Goal: Task Accomplishment & Management: Manage account settings

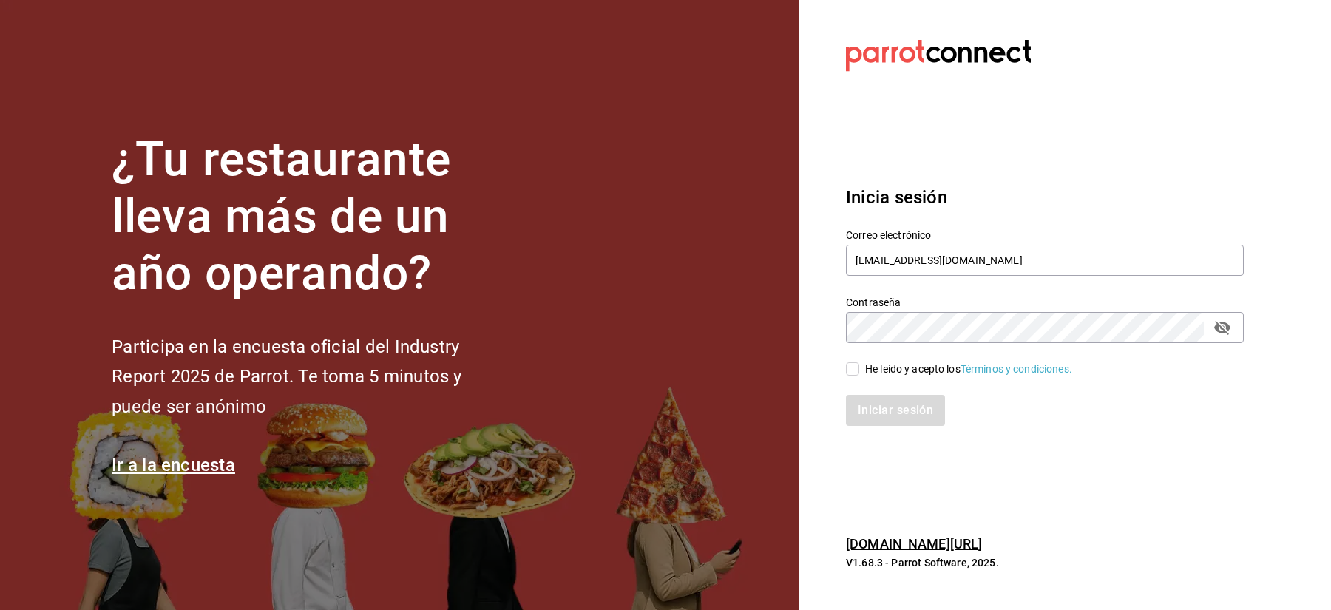
click at [830, 332] on div "Contraseña Contraseña" at bounding box center [1036, 310] width 416 height 65
click at [862, 265] on input "cafeandrea@cdmx.com" at bounding box center [1045, 260] width 398 height 31
paste input "lunamediacafe@paseojardines"
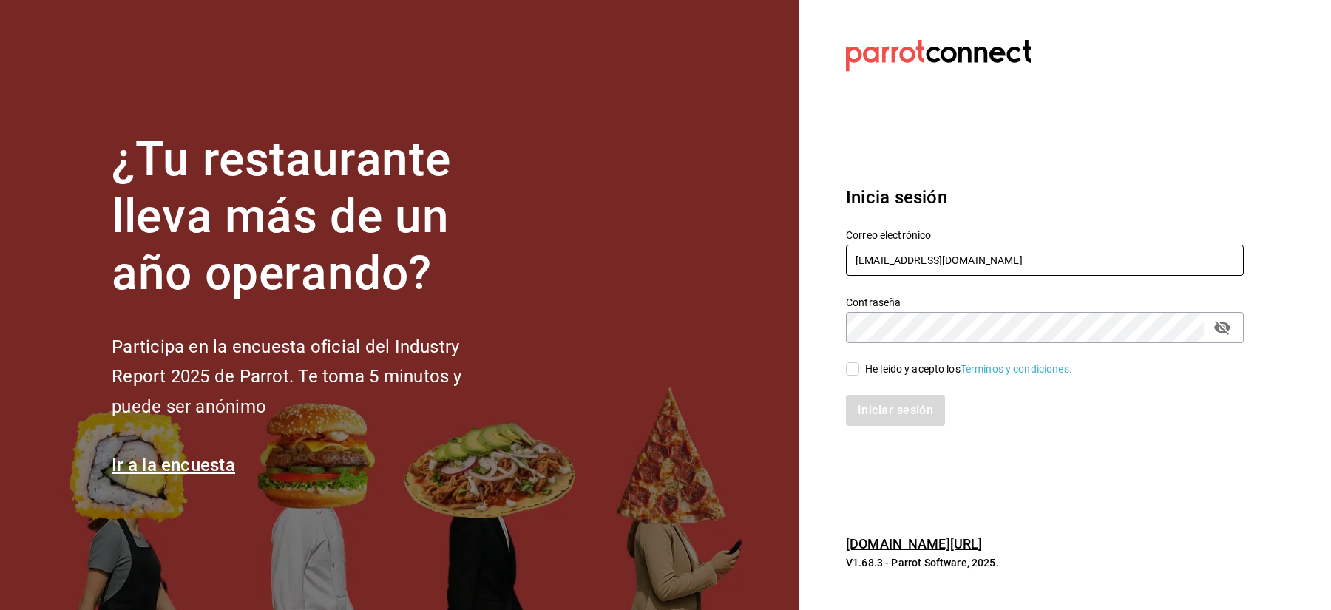
type input "lunamediacafe@paseojardines.com"
click at [870, 370] on div "He leído y acepto los Términos y condiciones." at bounding box center [968, 370] width 207 height 16
click at [859, 370] on input "He leído y acepto los Términos y condiciones." at bounding box center [852, 368] width 13 height 13
checkbox input "true"
click at [888, 402] on button "Iniciar sesión" at bounding box center [896, 410] width 101 height 31
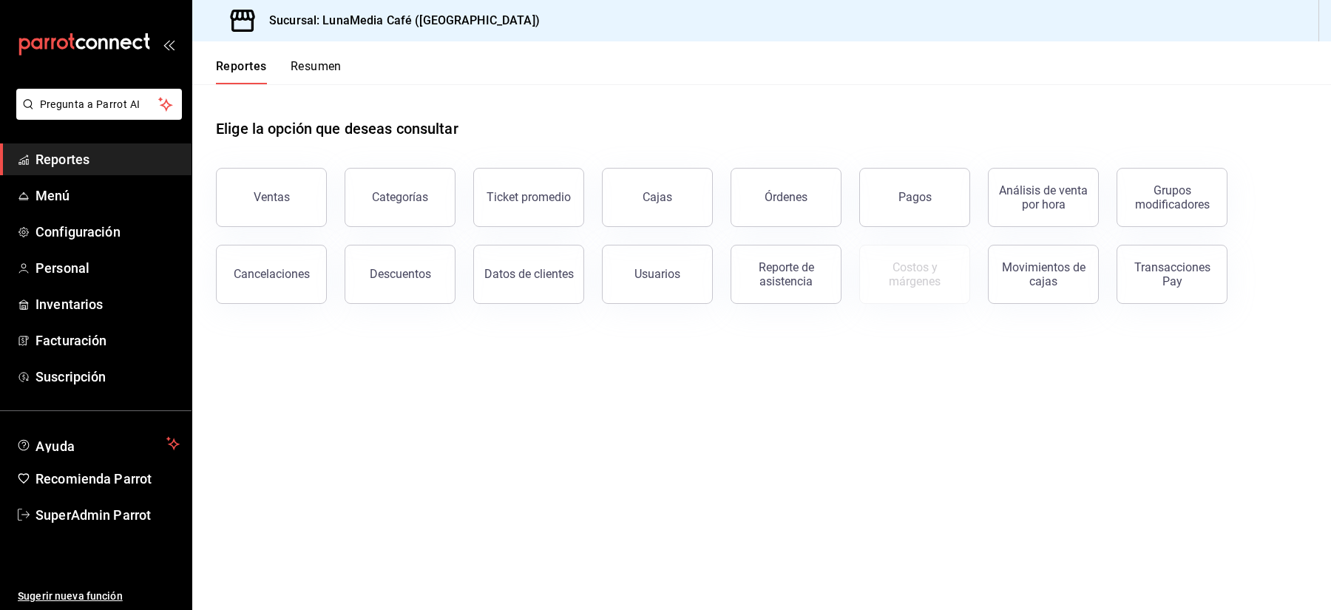
click at [339, 261] on div "Descuentos" at bounding box center [391, 265] width 129 height 77
click at [44, 185] on link "Menú" at bounding box center [96, 196] width 192 height 32
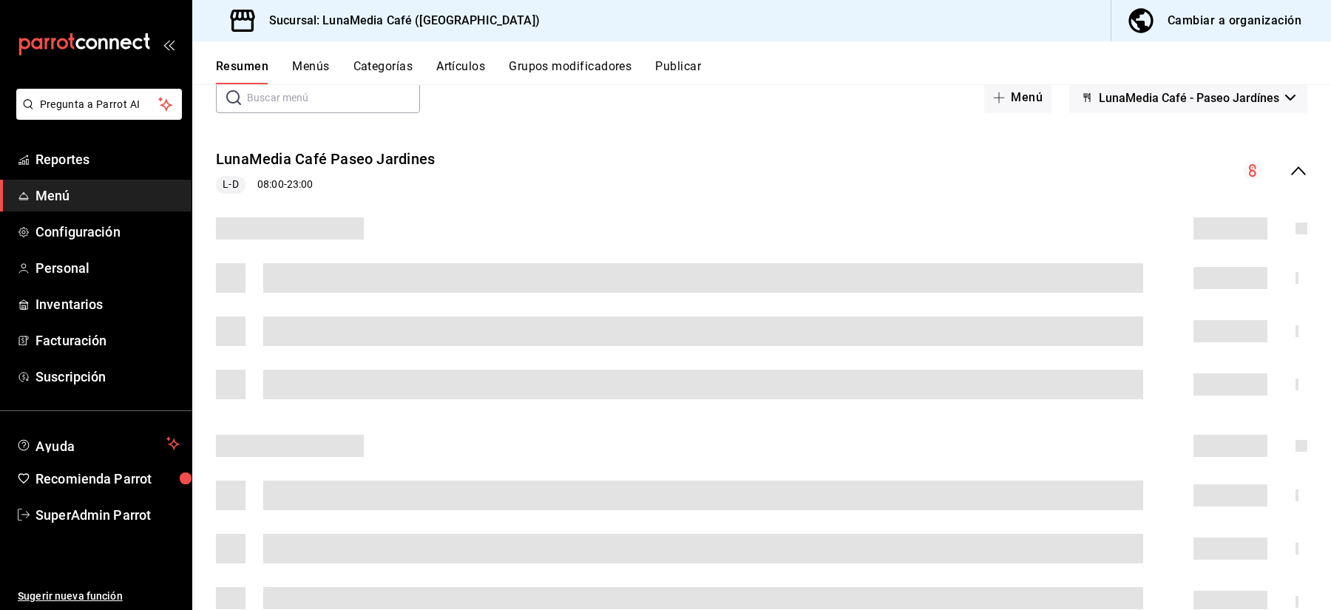
scroll to position [82, 0]
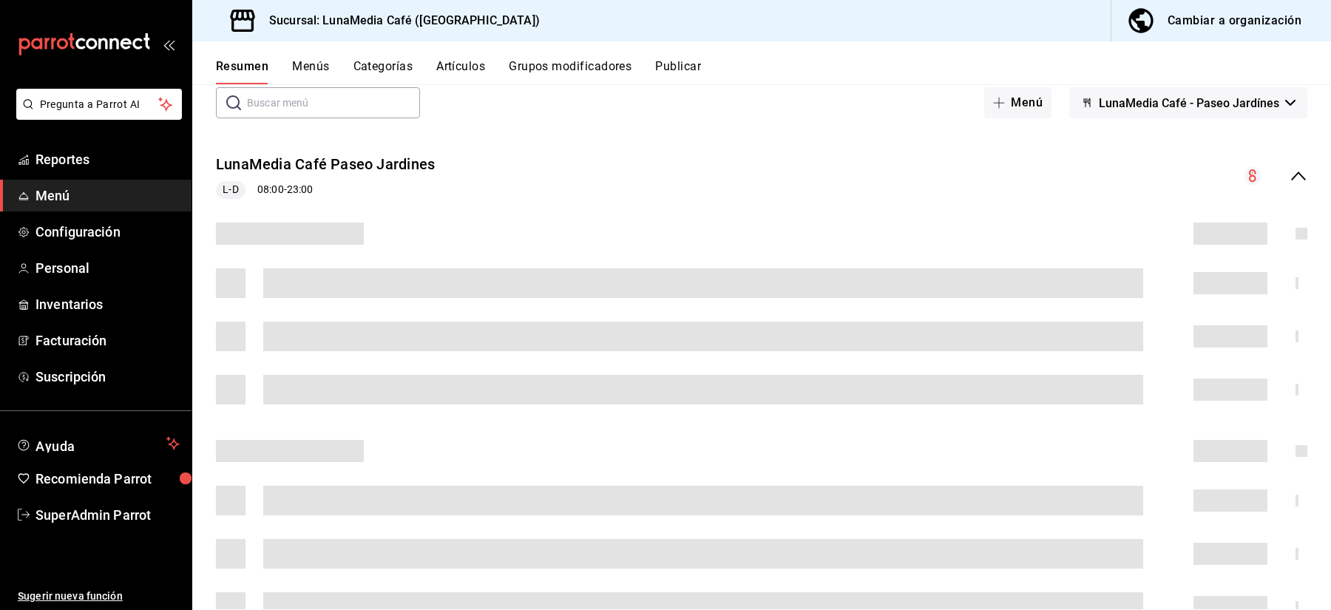
click at [305, 64] on button "Menús" at bounding box center [310, 71] width 37 height 25
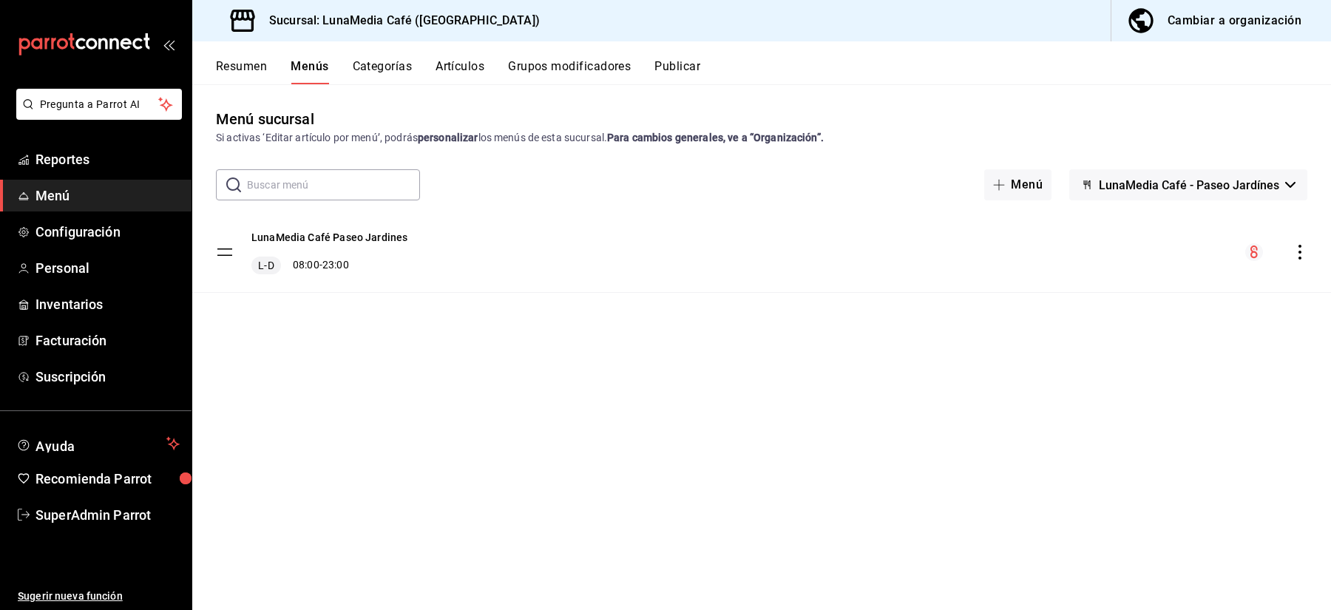
click at [1295, 254] on icon "actions" at bounding box center [1300, 252] width 15 height 15
click at [1139, 353] on span "Previsualizar" at bounding box center [1183, 347] width 180 height 16
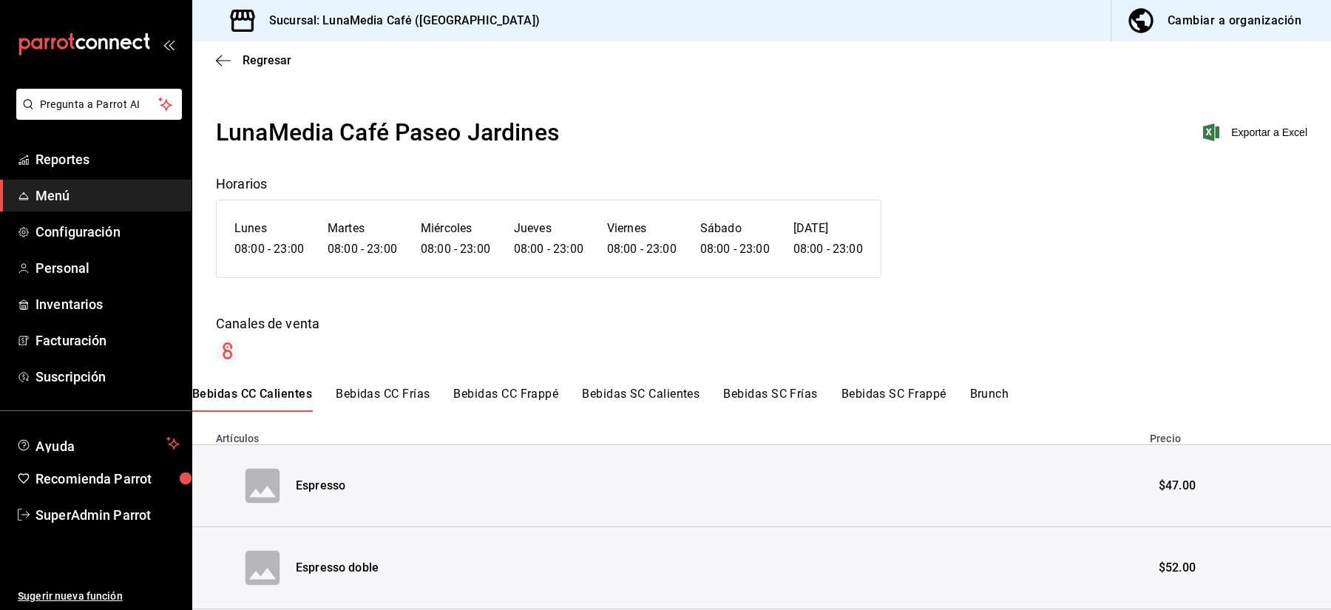
click at [413, 399] on button "Bebidas CC Frías" at bounding box center [383, 399] width 94 height 25
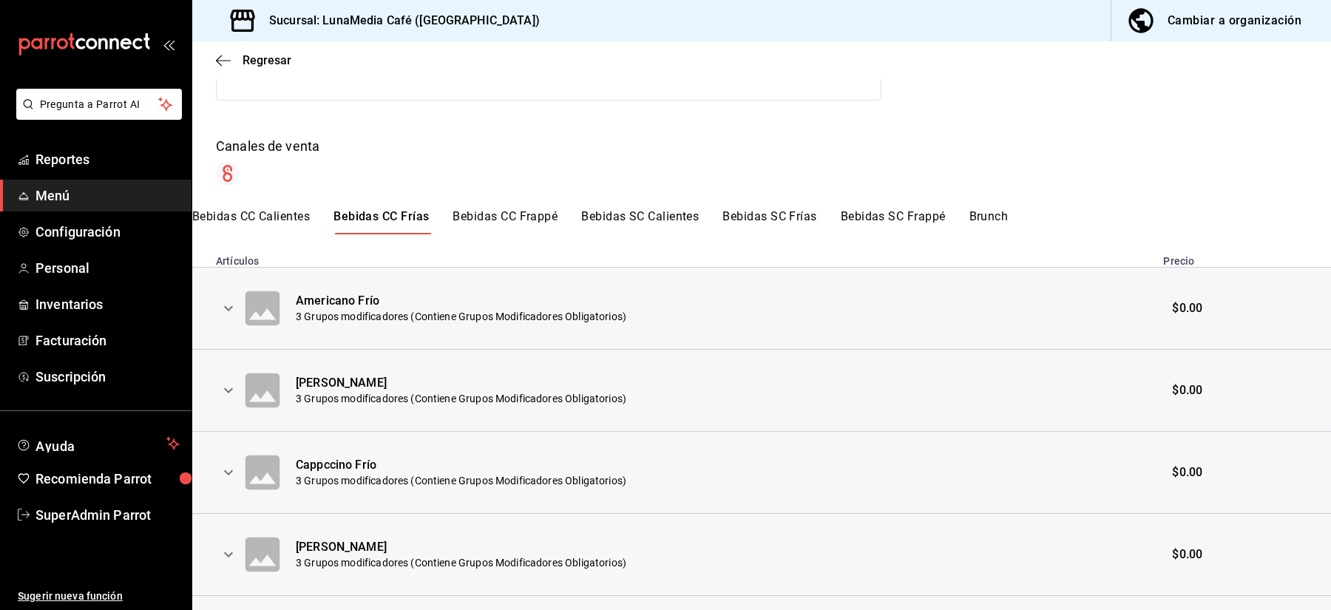
scroll to position [182, 0]
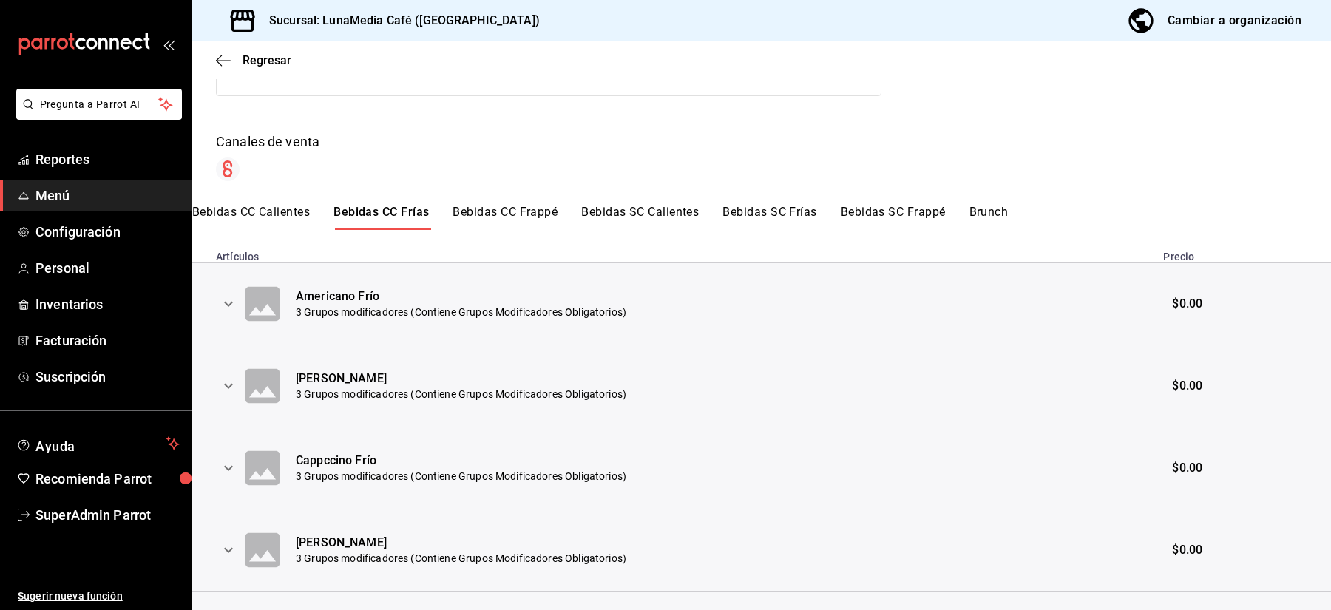
click at [224, 384] on icon "expand row" at bounding box center [229, 386] width 18 height 18
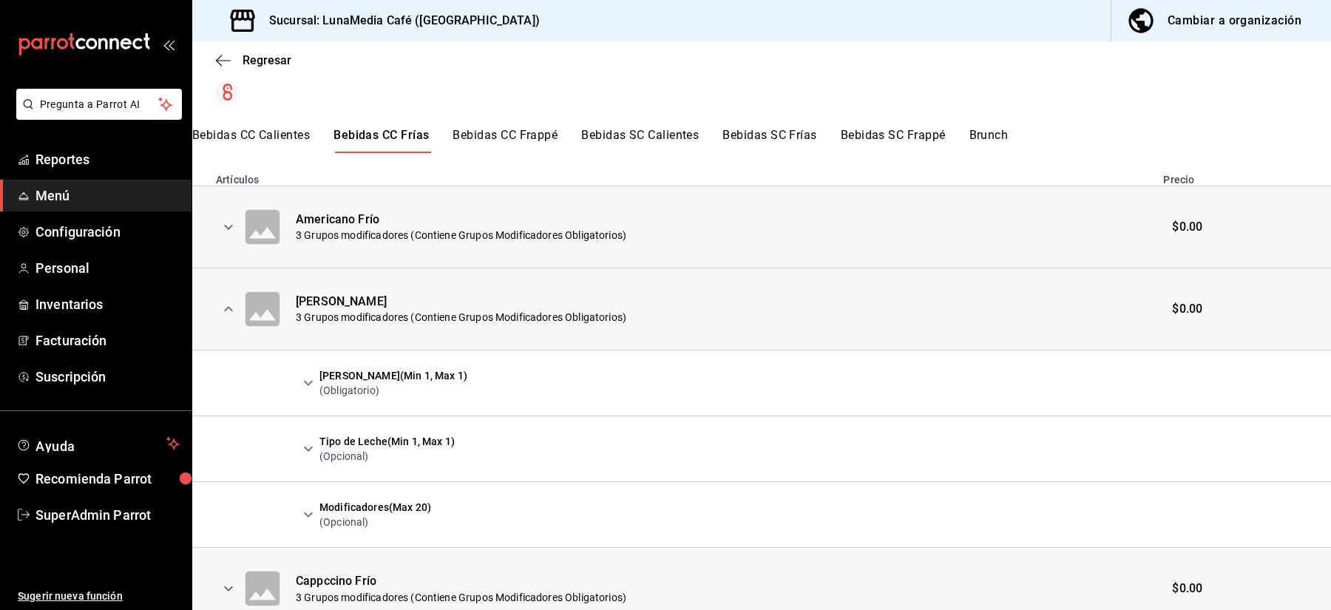
scroll to position [254, 0]
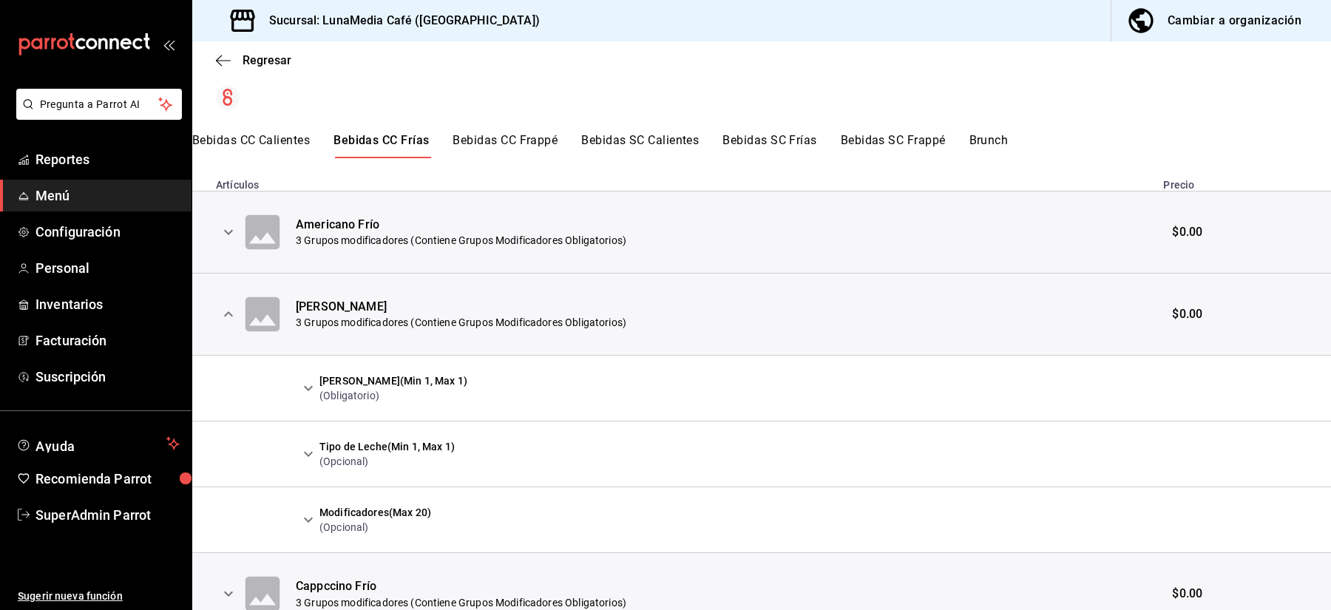
click at [309, 394] on icon "expand row" at bounding box center [308, 388] width 18 height 18
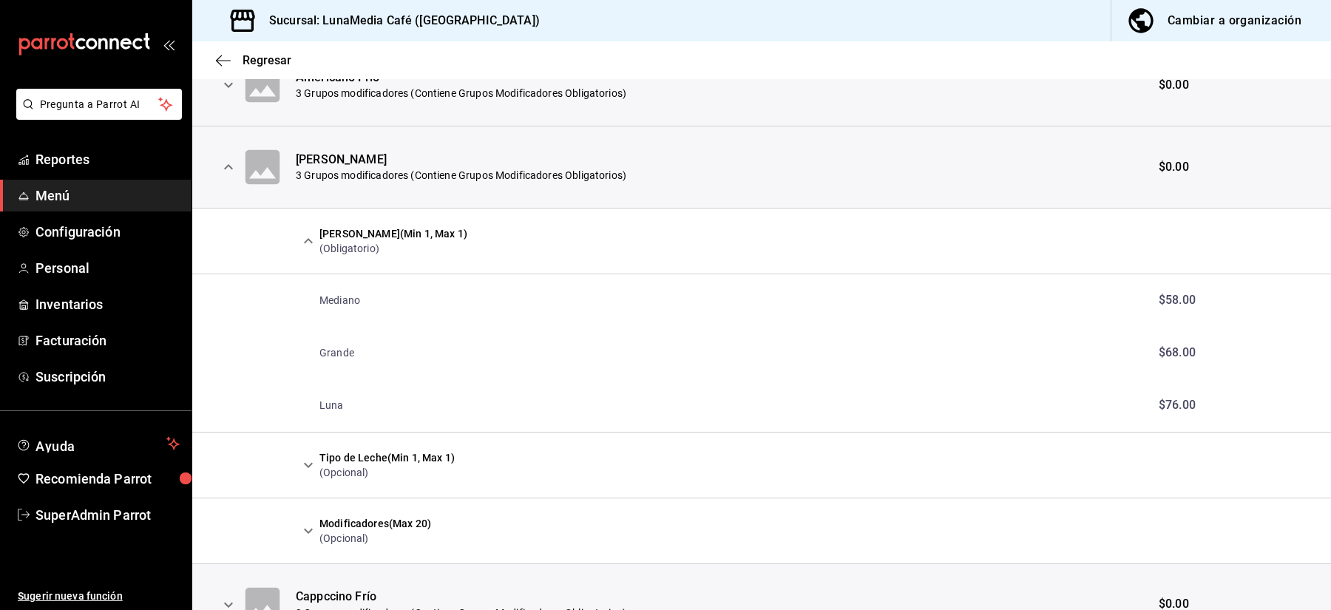
scroll to position [407, 0]
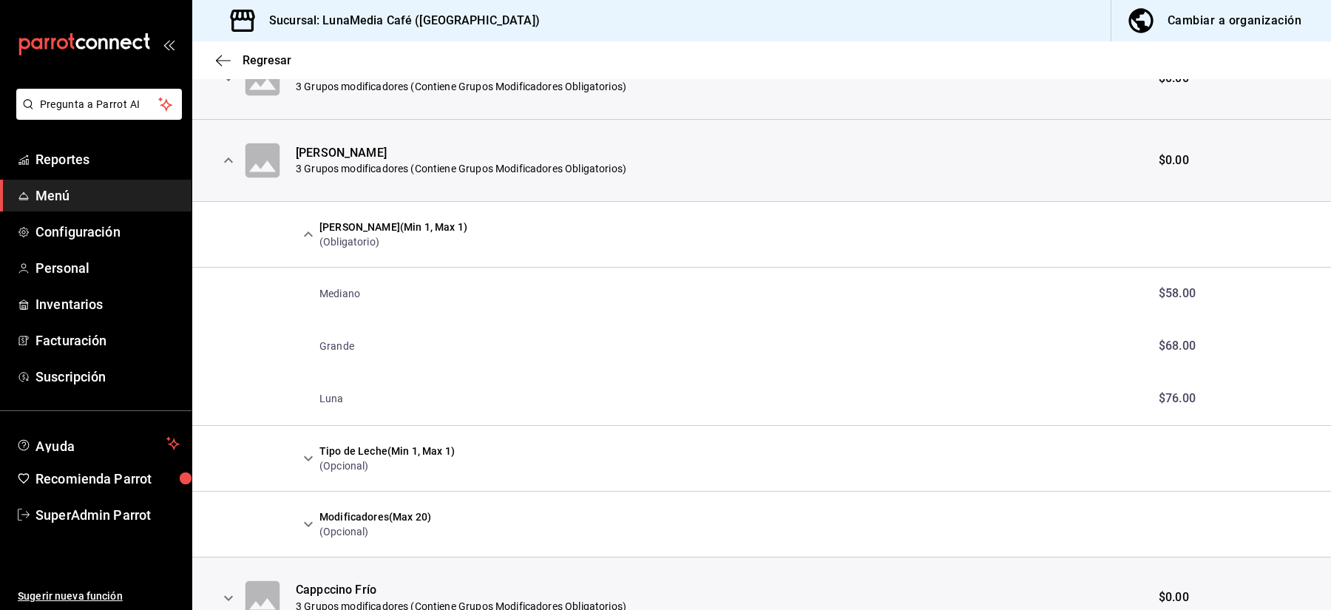
click at [312, 457] on icon "expand row" at bounding box center [308, 459] width 18 height 18
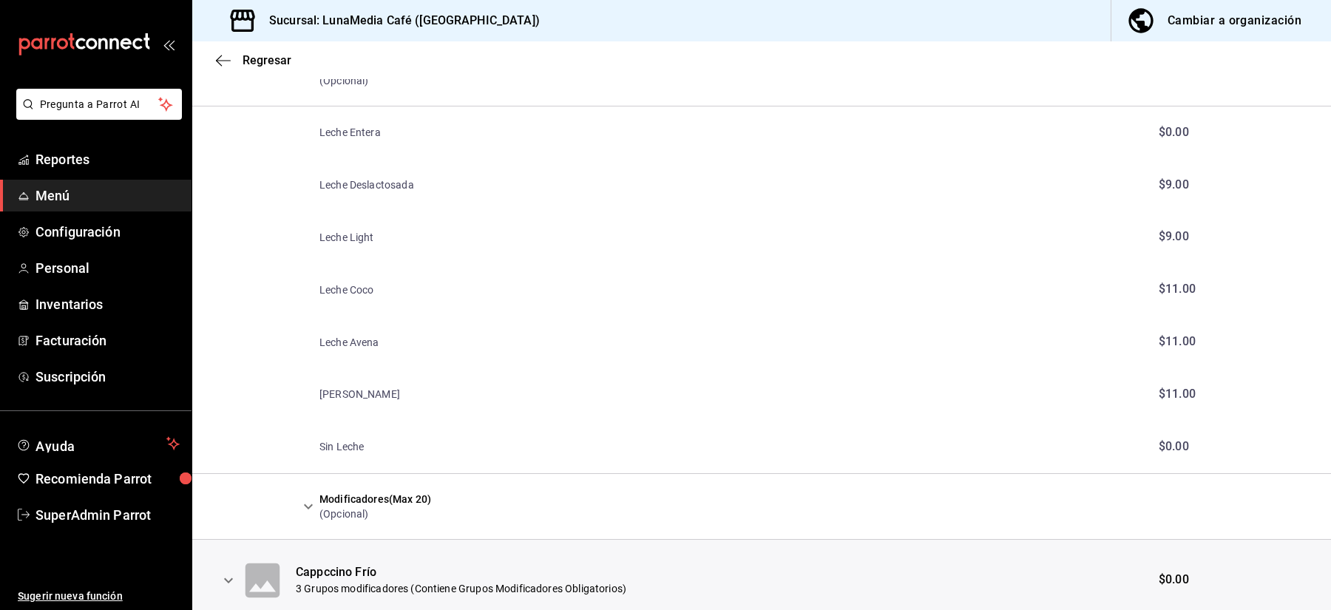
scroll to position [818, 0]
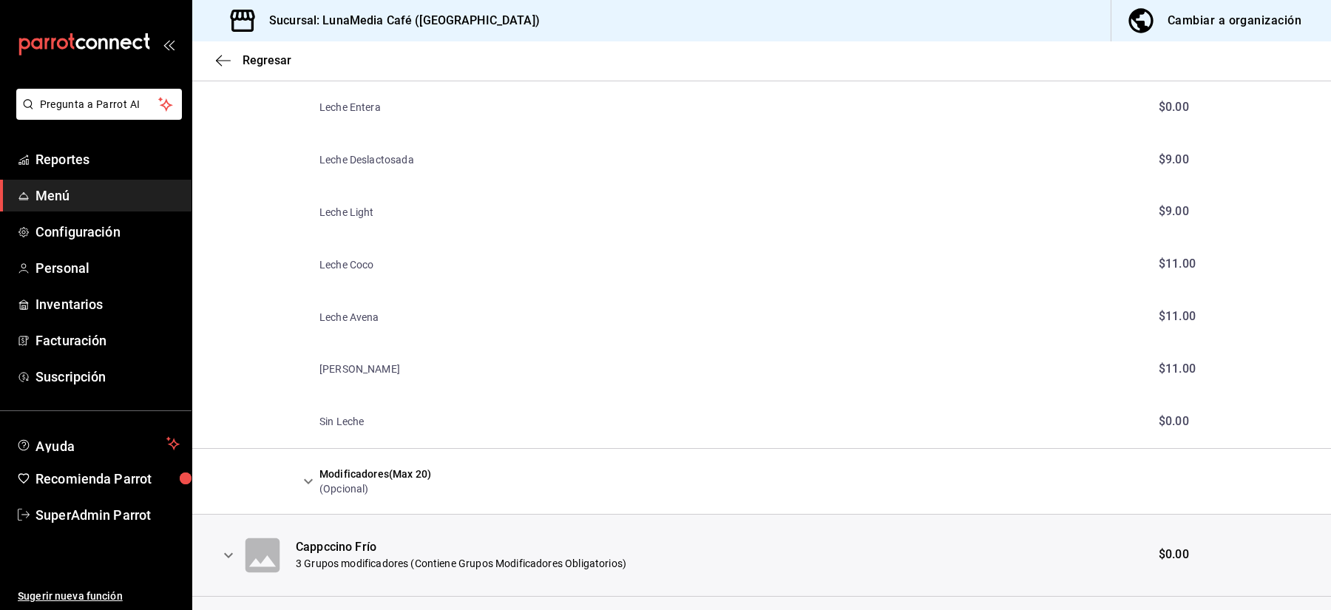
click at [327, 473] on div "Modificadores (Max 20)" at bounding box center [375, 474] width 112 height 15
click at [313, 473] on icon "expand row" at bounding box center [308, 482] width 18 height 18
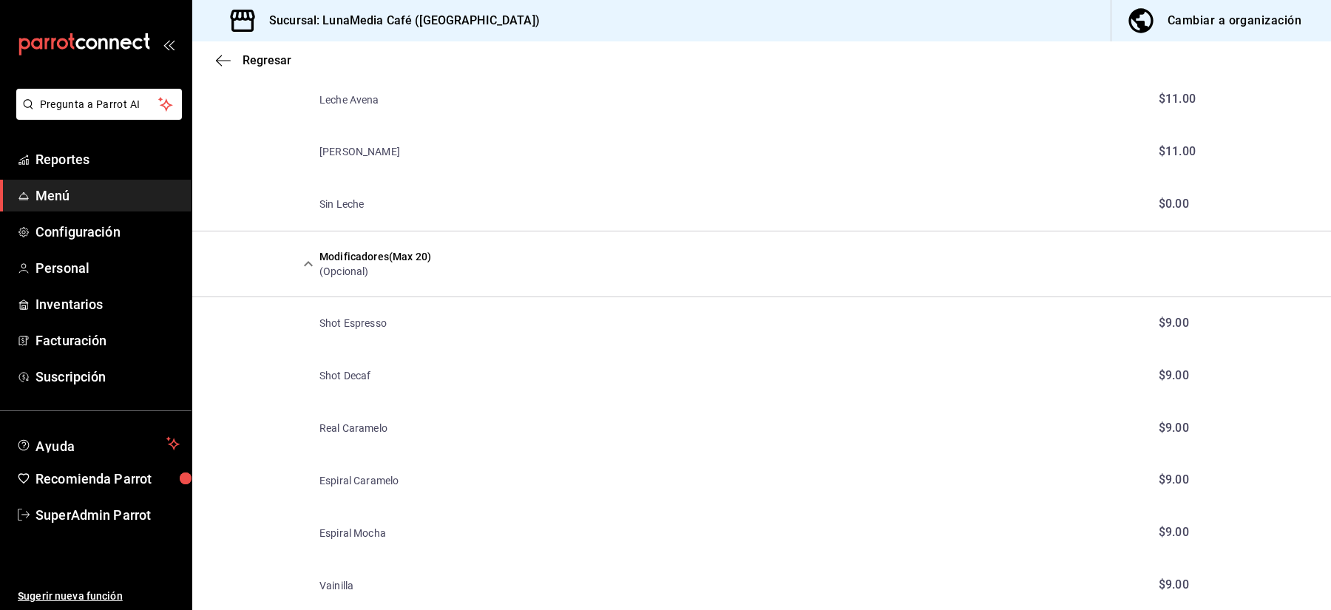
scroll to position [1025, 0]
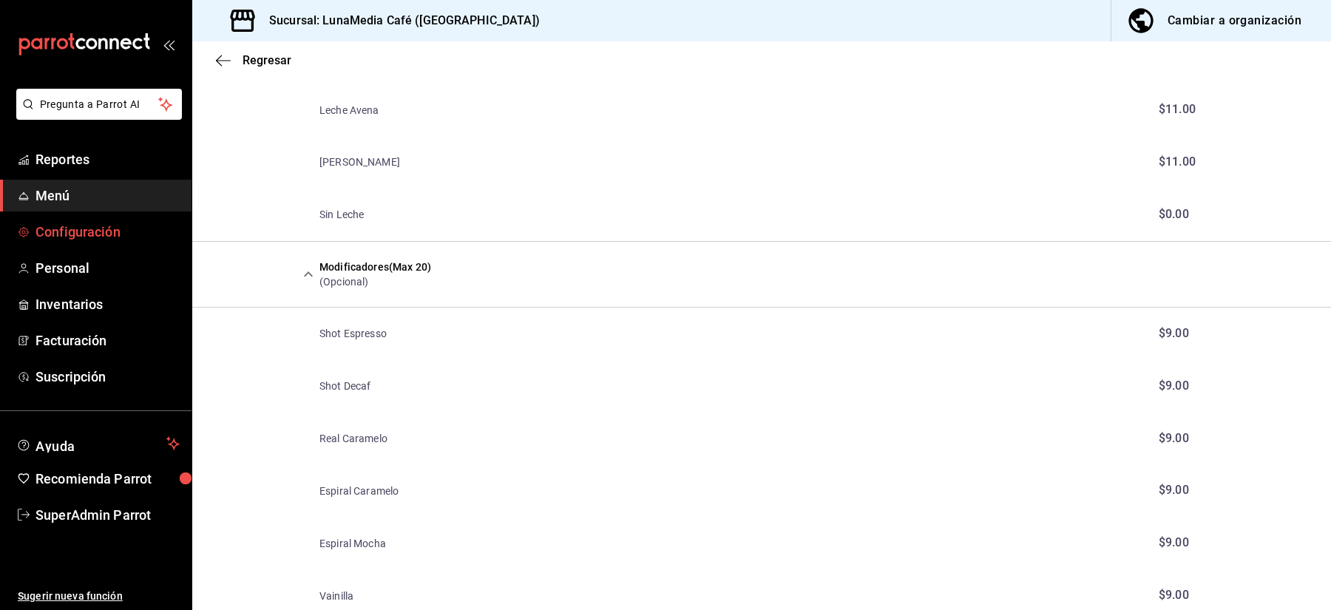
click at [58, 229] on span "Configuración" at bounding box center [107, 232] width 144 height 20
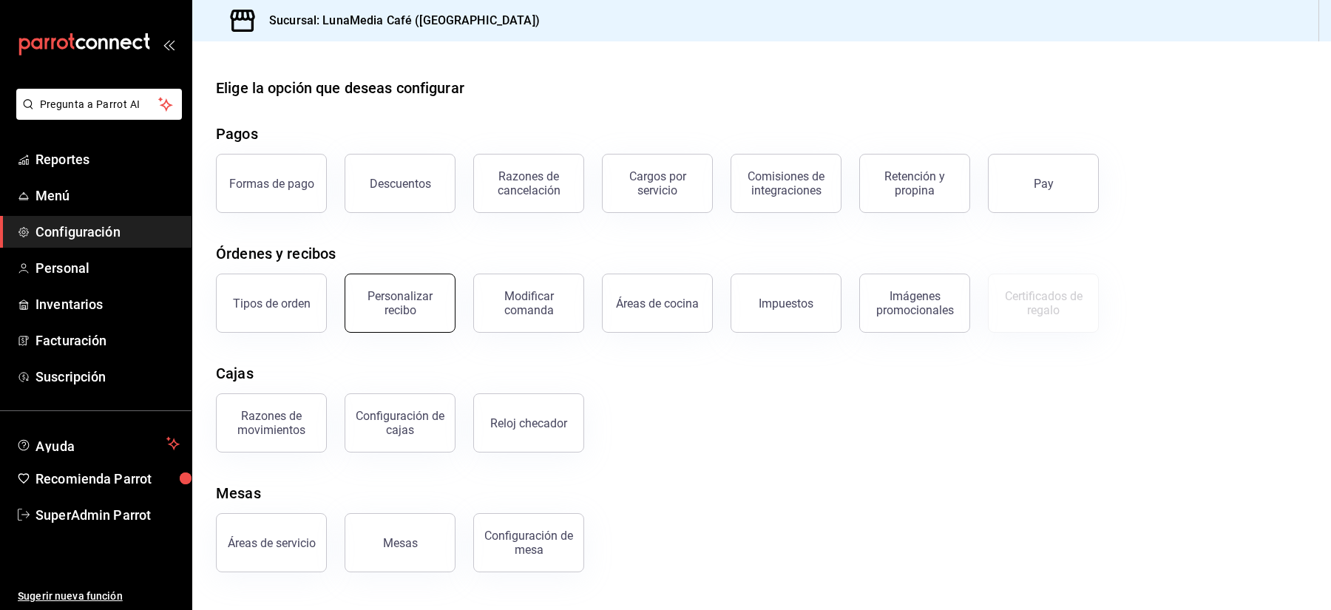
click at [407, 314] on div "Personalizar recibo" at bounding box center [400, 303] width 92 height 28
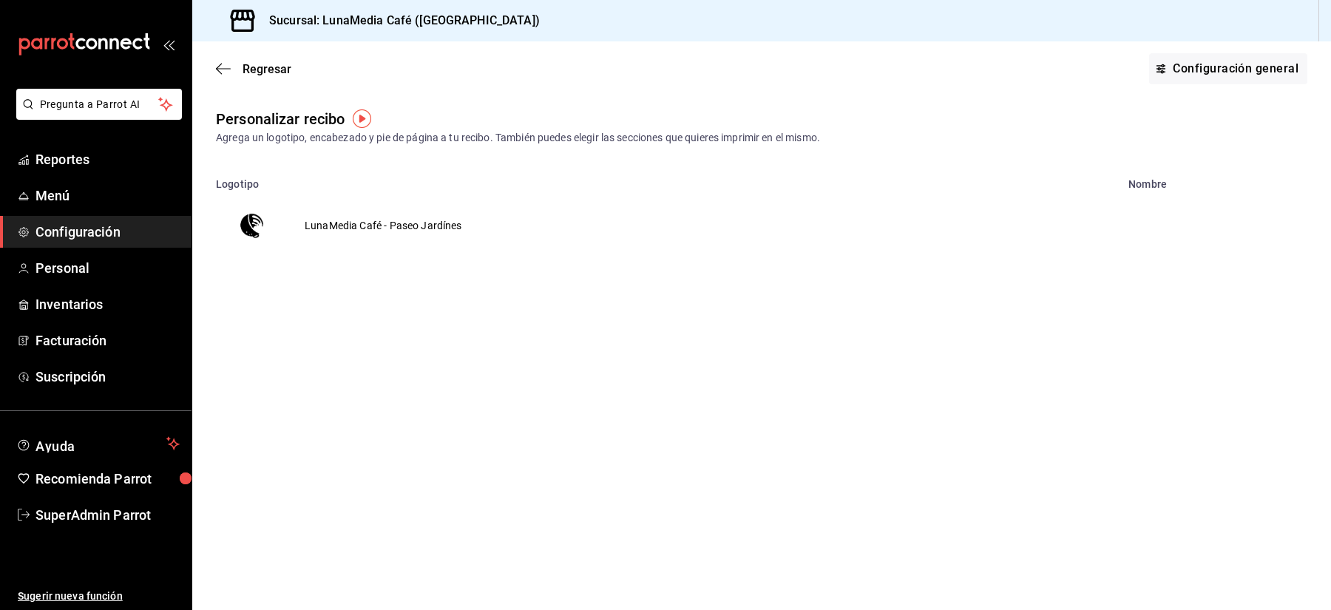
click at [342, 232] on td "LunaMedia Café - Paseo Jardínes" at bounding box center [383, 225] width 193 height 71
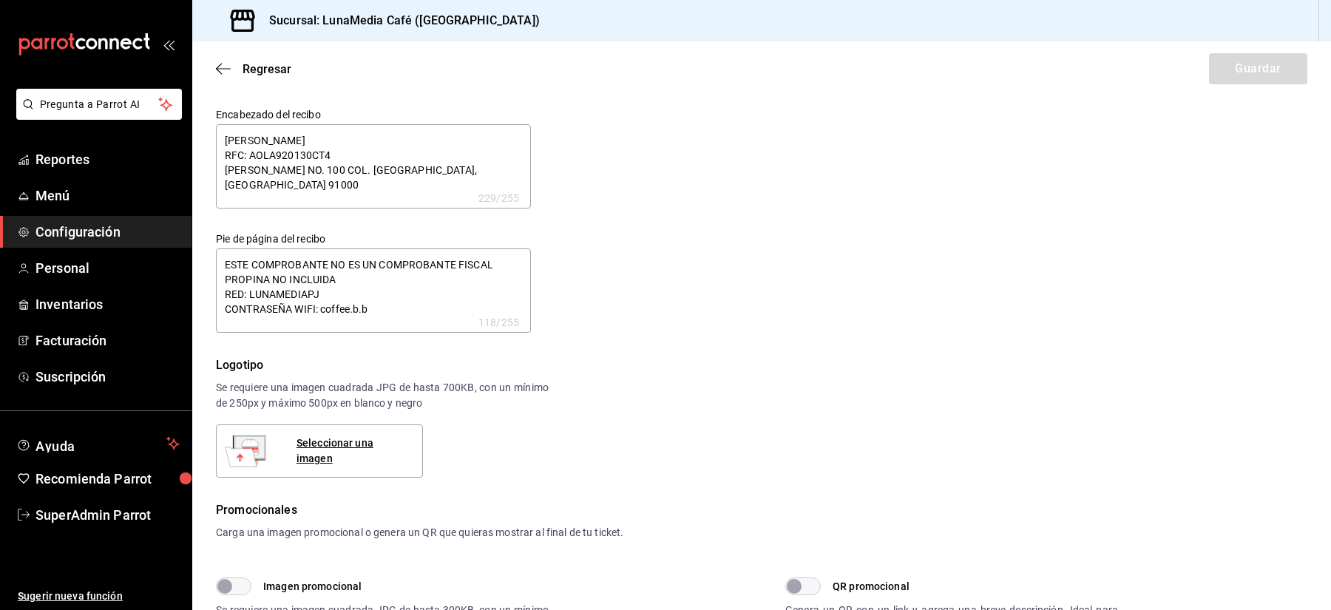
type textarea "x"
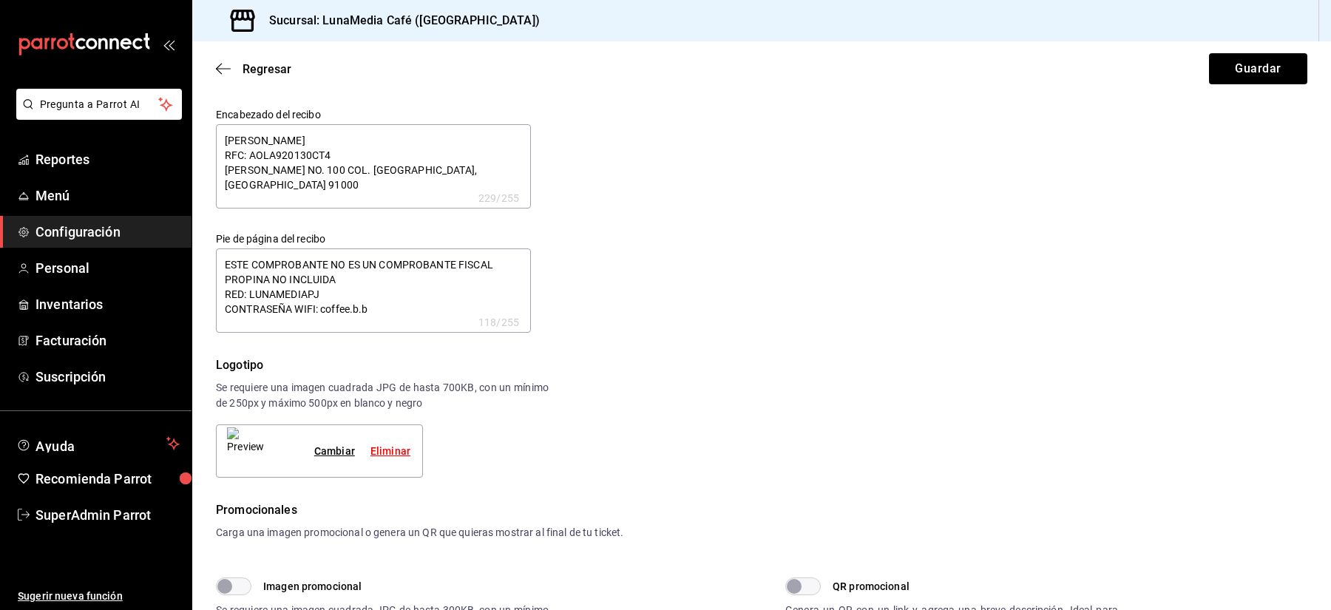
type textarea "x"
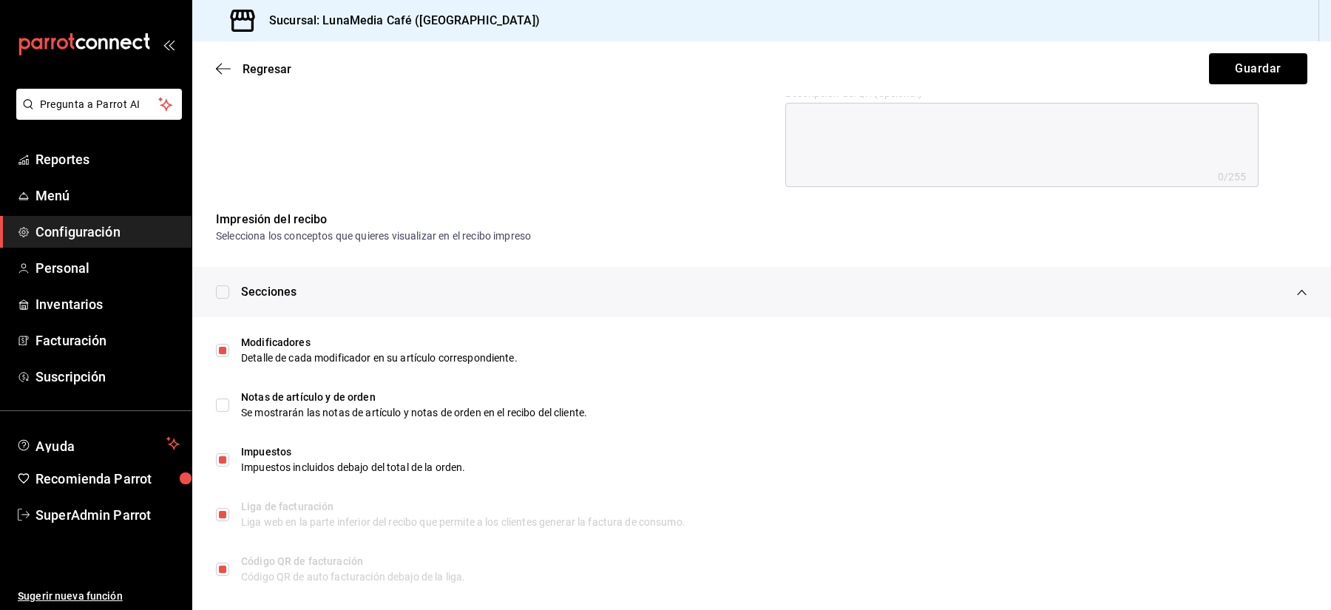
scroll to position [638, 0]
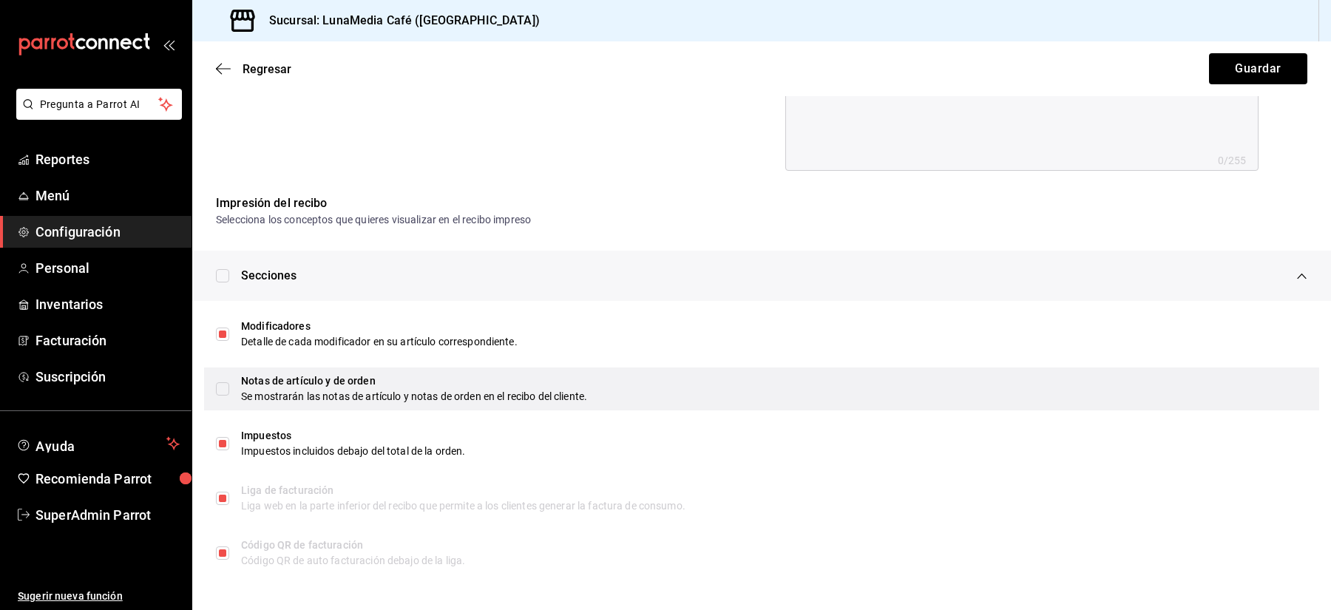
drag, startPoint x: 669, startPoint y: 393, endPoint x: 625, endPoint y: 373, distance: 49.0
click at [666, 393] on div "Se mostrarán las notas de artículo y notas de orden en el recibo del cliente." at bounding box center [774, 397] width 1066 height 16
type textarea "x"
checkbox input "true"
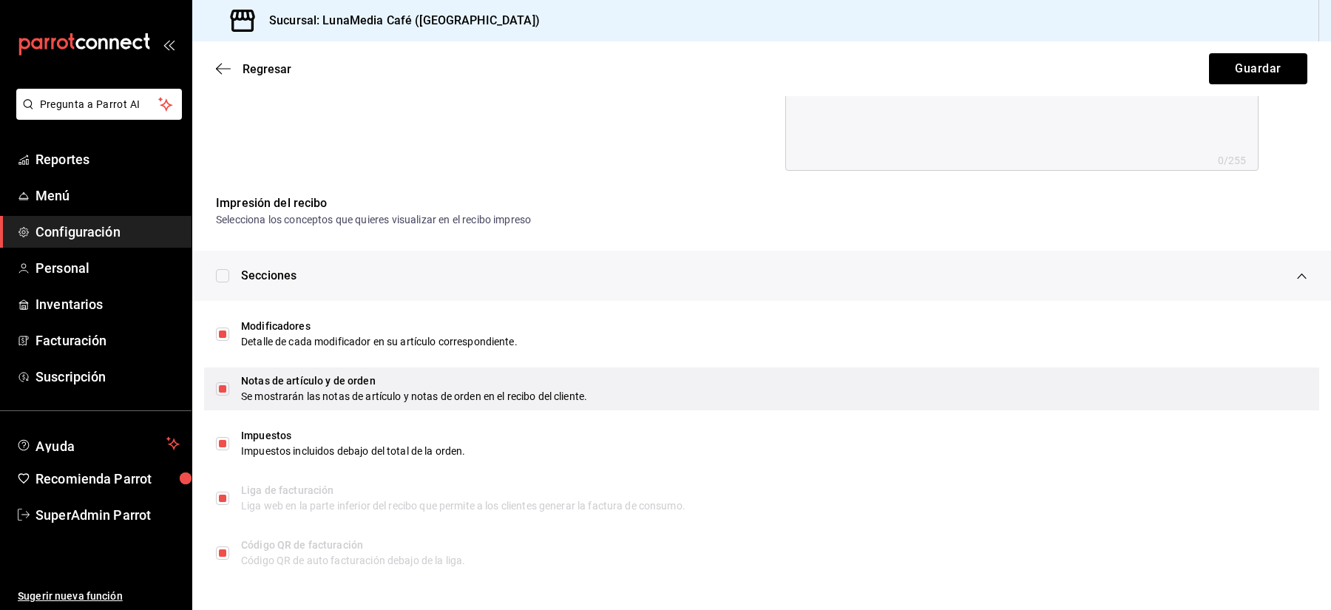
click at [617, 372] on div "Notas de artículo y de orden Se mostrarán las notas de artículo y notas de orde…" at bounding box center [761, 389] width 1115 height 43
type textarea "x"
checkbox input "false"
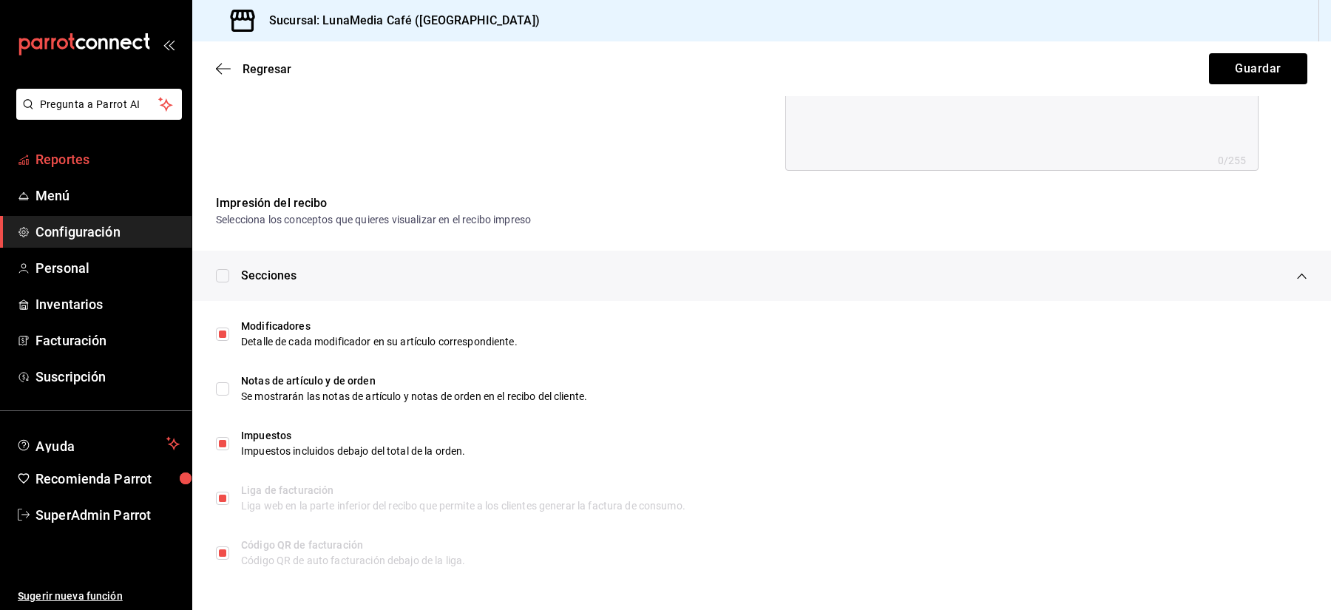
click at [67, 160] on span "Reportes" at bounding box center [107, 159] width 144 height 20
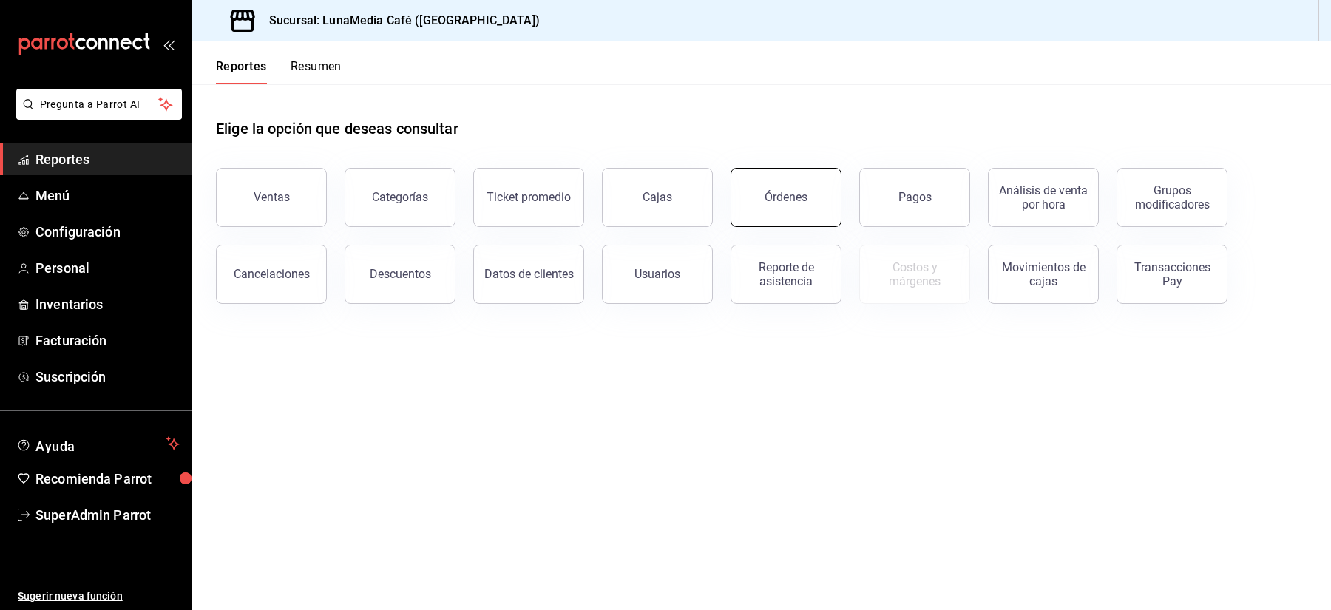
click at [764, 203] on button "Órdenes" at bounding box center [786, 197] width 111 height 59
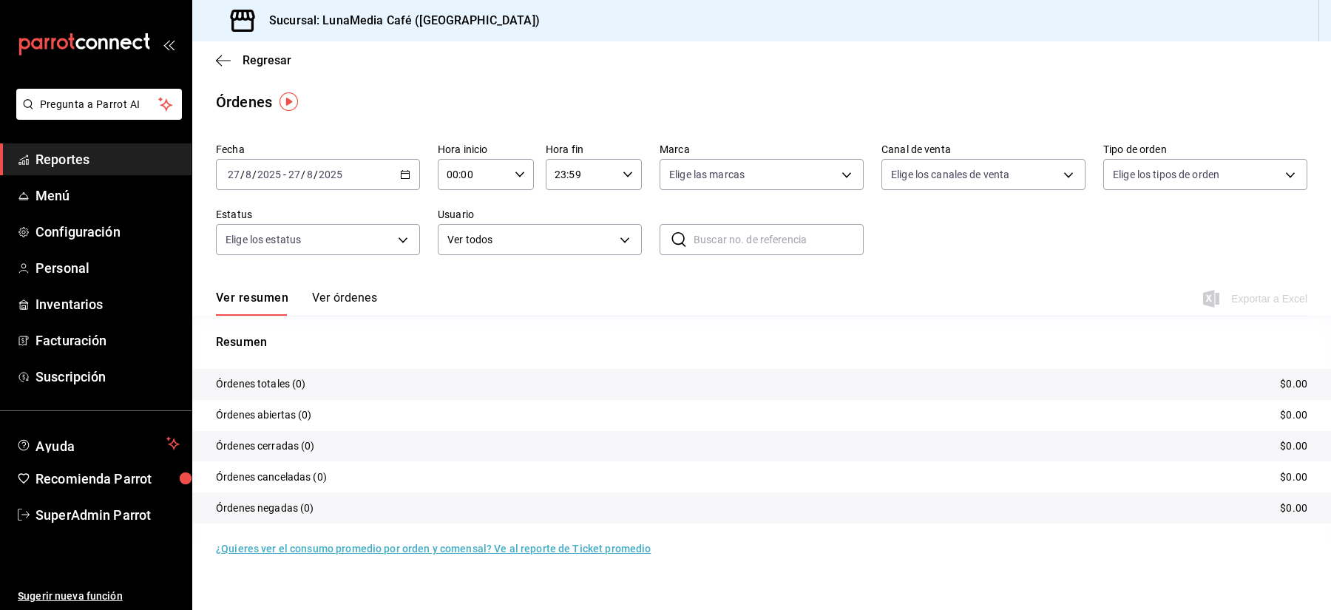
click at [312, 177] on div "[DATE] [DATE]" at bounding box center [315, 175] width 58 height 12
click at [400, 174] on icon "button" at bounding box center [405, 174] width 10 height 10
click at [282, 383] on span "Rango de fechas" at bounding box center [285, 386] width 115 height 16
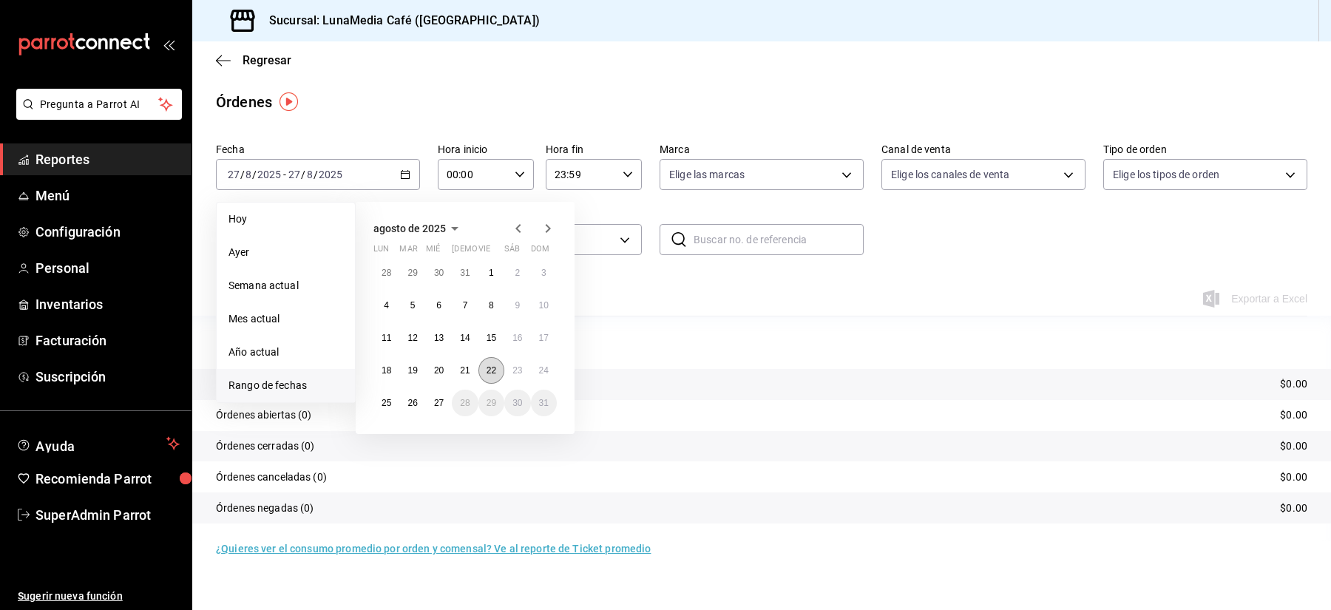
click at [482, 366] on button "22" at bounding box center [491, 370] width 26 height 27
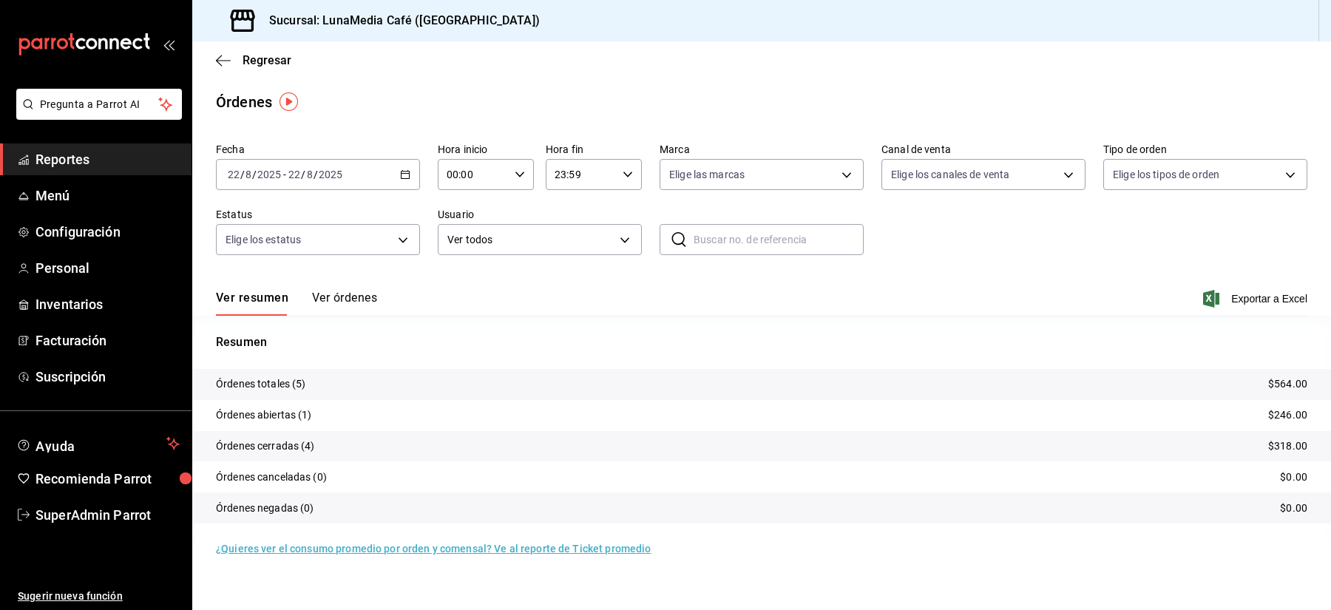
click at [333, 299] on button "Ver órdenes" at bounding box center [344, 303] width 65 height 25
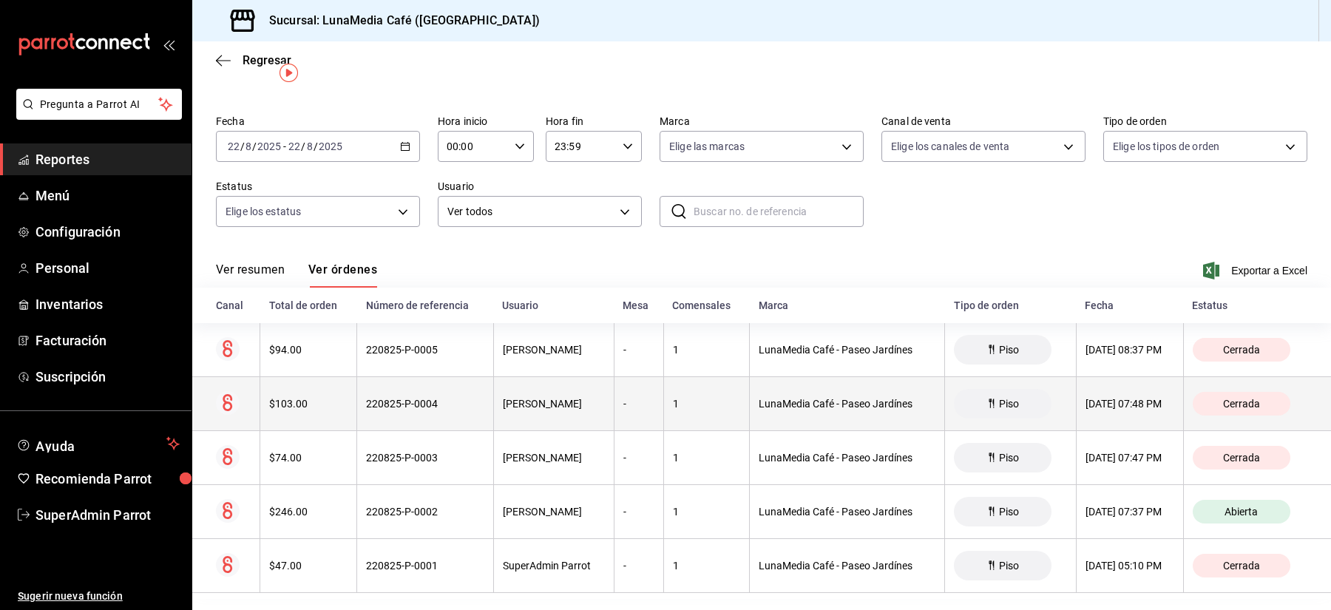
scroll to position [39, 0]
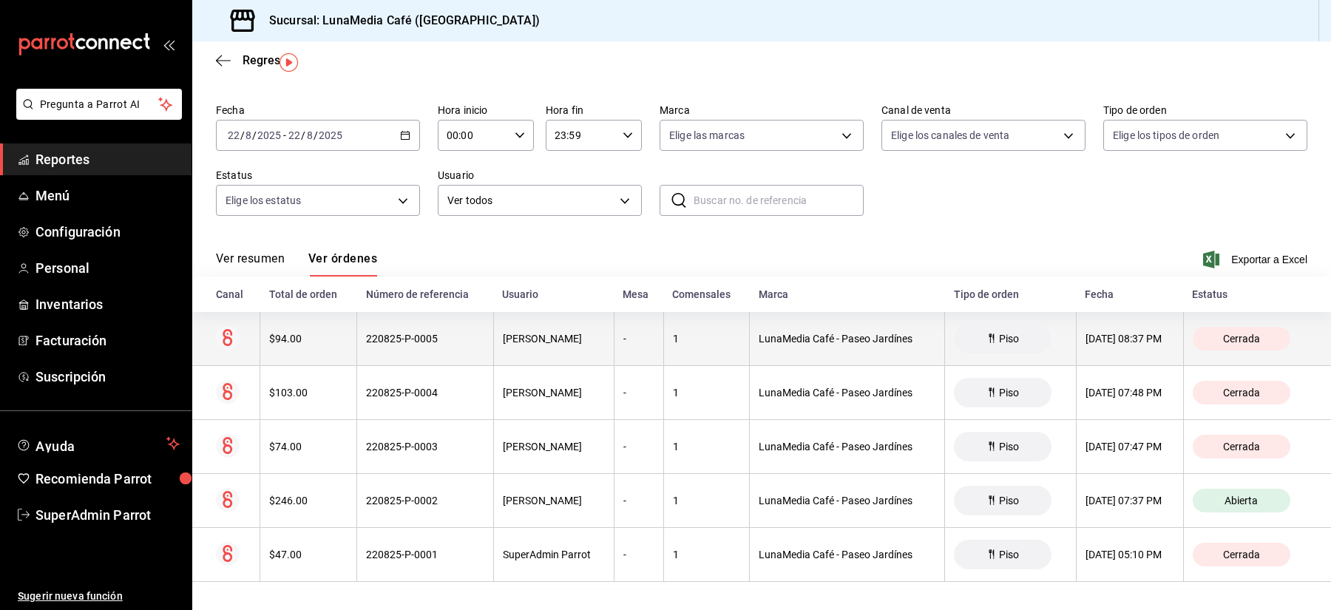
click at [285, 340] on div "$94.00" at bounding box center [308, 339] width 78 height 12
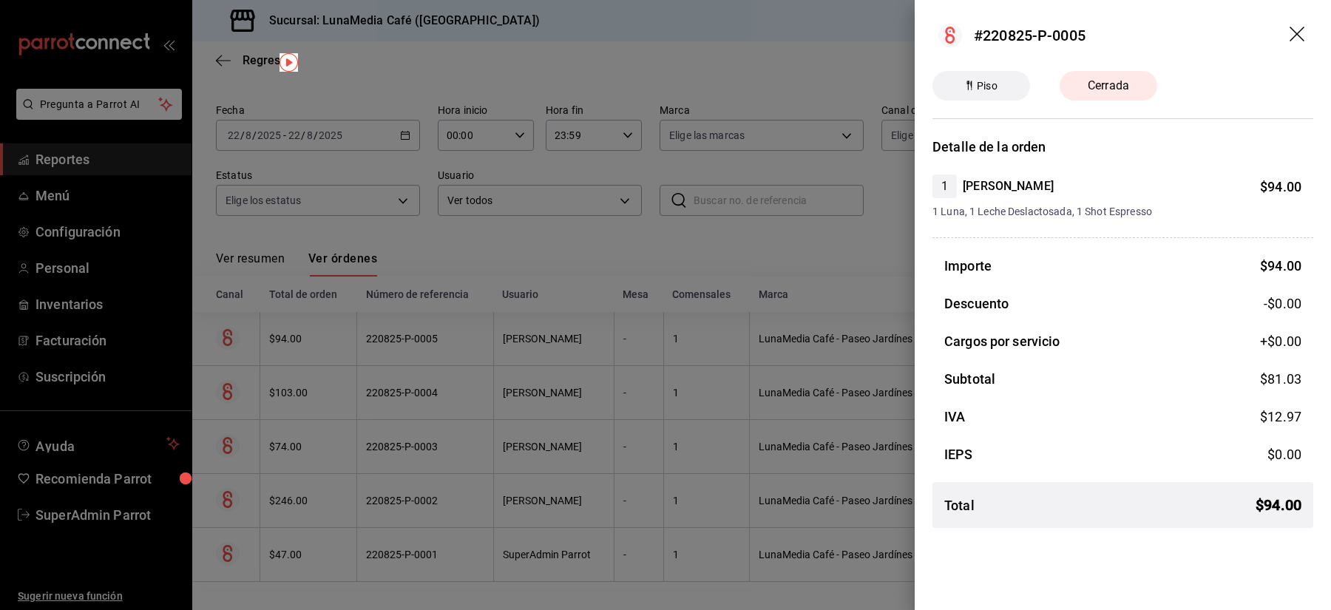
click at [1293, 41] on icon "drag" at bounding box center [1299, 36] width 18 height 18
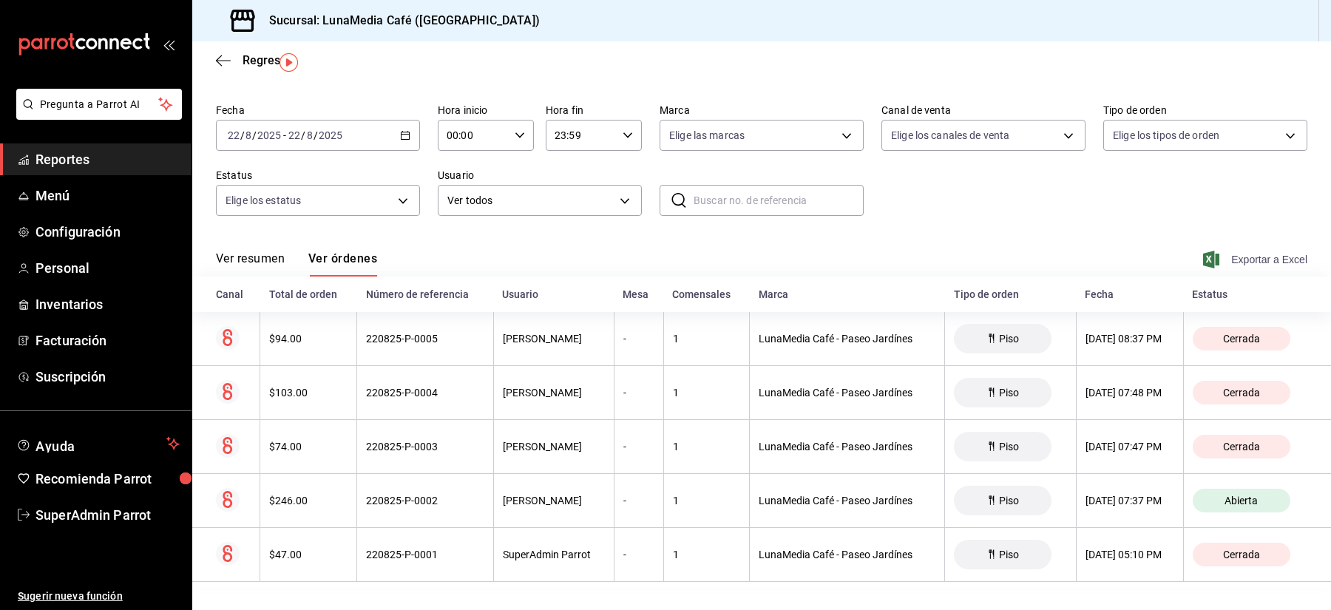
click at [1247, 262] on span "Exportar a Excel" at bounding box center [1256, 260] width 101 height 18
